Goal: Navigation & Orientation: Go to known website

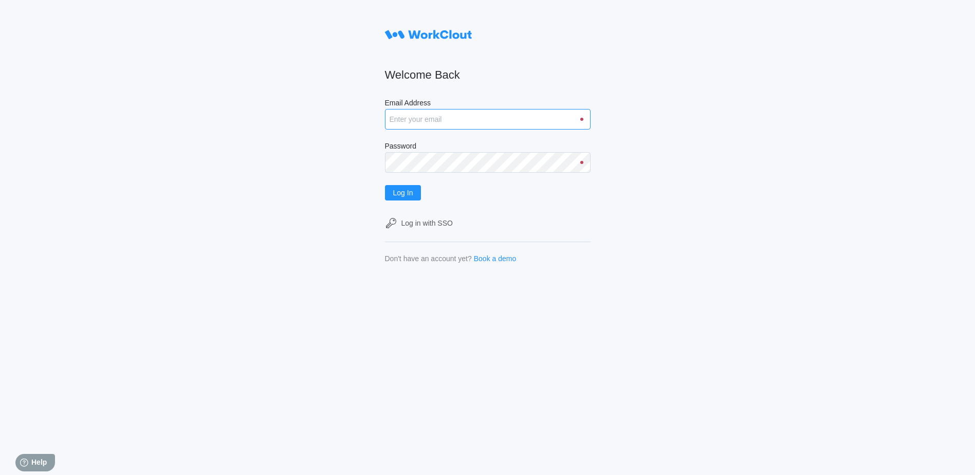
click at [427, 124] on input "Email Address" at bounding box center [488, 119] width 206 height 21
type input "[EMAIL_ADDRESS][DOMAIN_NAME]"
click at [406, 191] on span "Log In" at bounding box center [403, 192] width 20 height 7
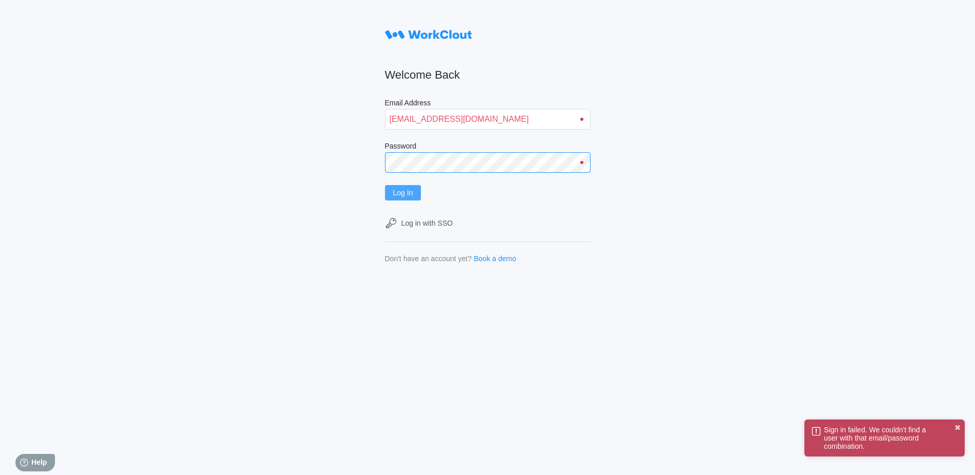
click at [375, 160] on div "Welcome Back Email Address [EMAIL_ADDRESS][DOMAIN_NAME] Password Log In Log in …" at bounding box center [487, 237] width 975 height 475
click at [211, 149] on div "Welcome Back Email Address [EMAIL_ADDRESS][DOMAIN_NAME] Password Log In Log in …" at bounding box center [487, 237] width 975 height 475
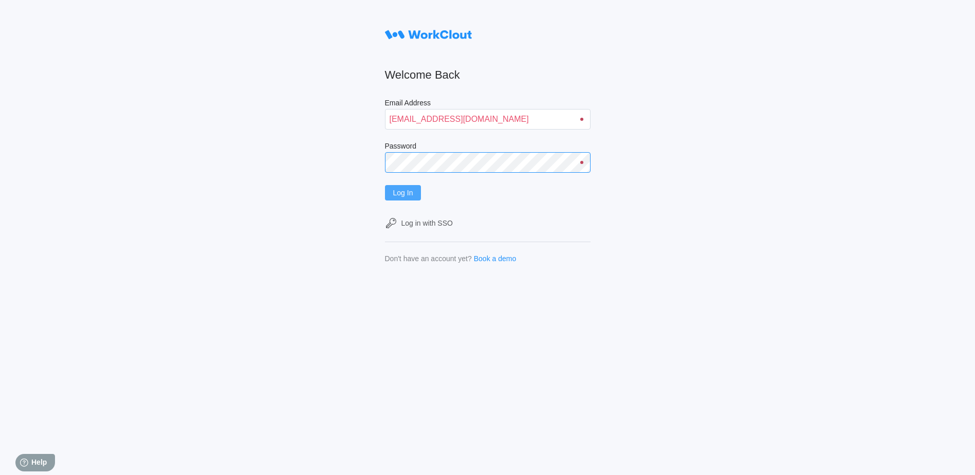
click at [385, 185] on button "Log In" at bounding box center [403, 192] width 36 height 15
